Goal: Task Accomplishment & Management: Use online tool/utility

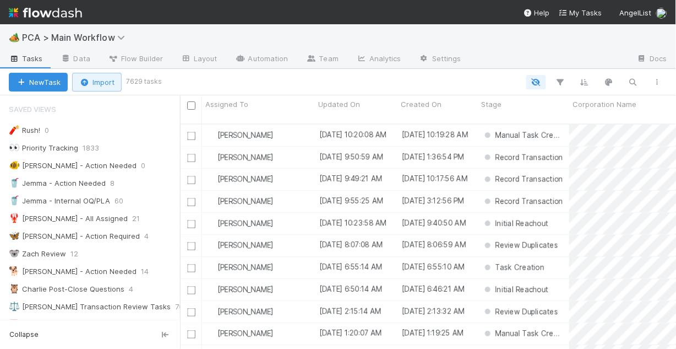
scroll to position [227, 490]
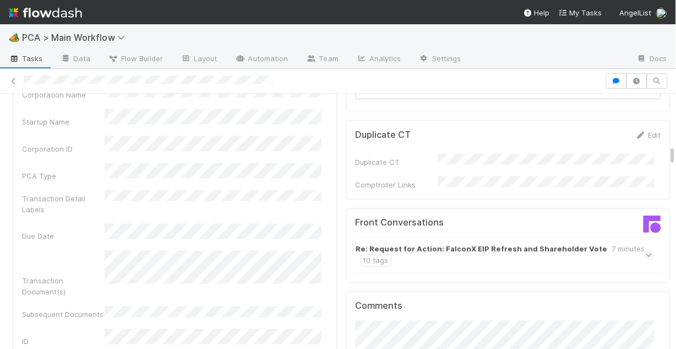
scroll to position [1145, 0]
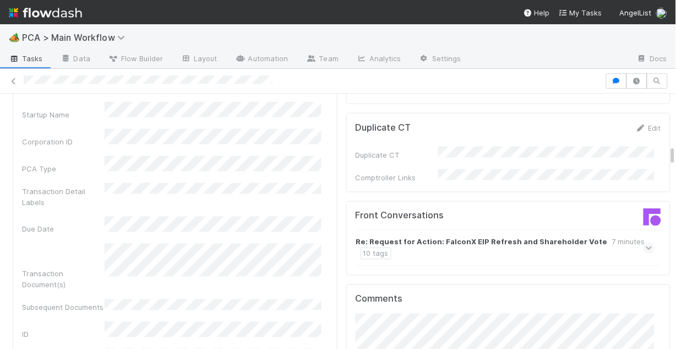
click at [646, 242] on icon at bounding box center [649, 247] width 7 height 11
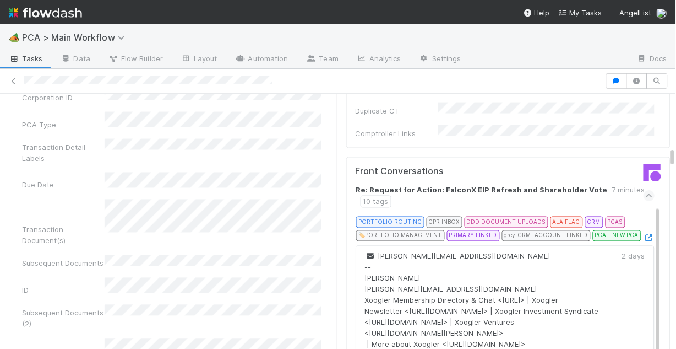
scroll to position [0, 0]
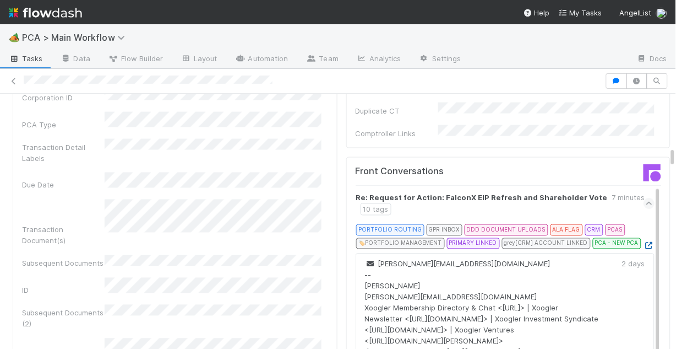
click at [644, 242] on icon at bounding box center [649, 245] width 11 height 7
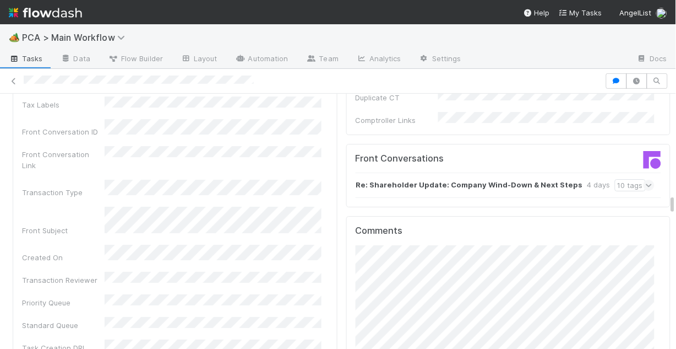
scroll to position [1599, 0]
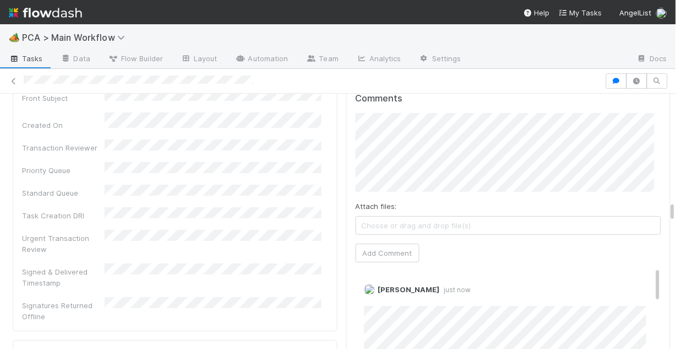
scroll to position [1643, 0]
